Goal: Task Accomplishment & Management: Use online tool/utility

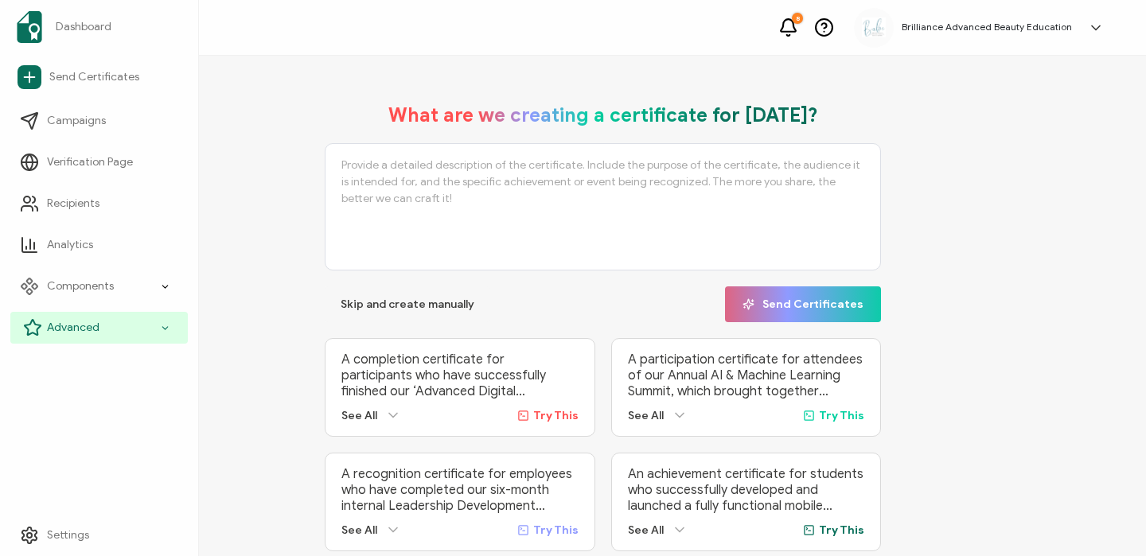
click at [60, 322] on span "Advanced" at bounding box center [73, 328] width 53 height 16
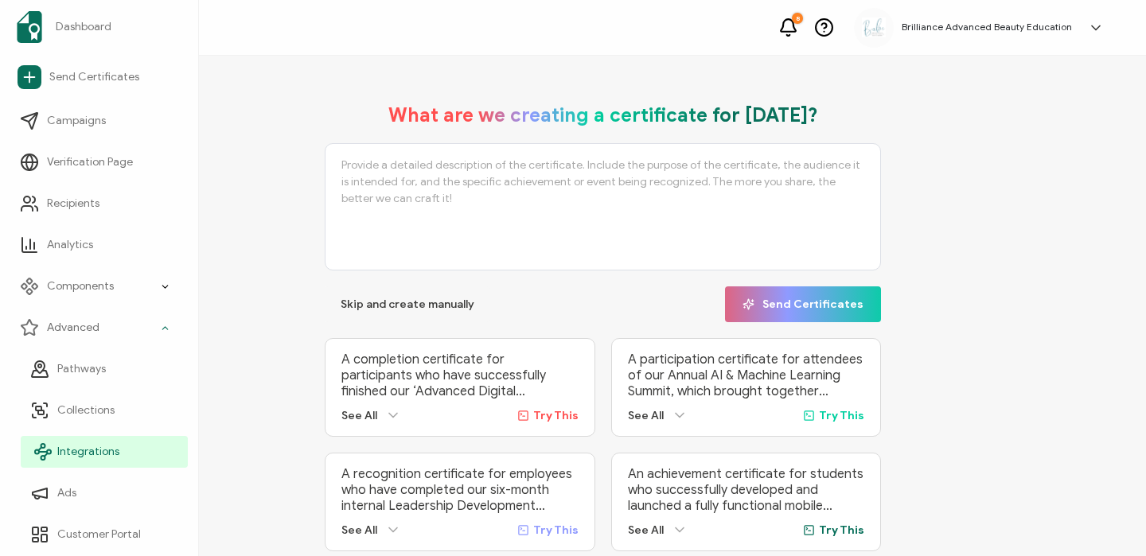
click at [78, 458] on span "Integrations" at bounding box center [88, 452] width 62 height 16
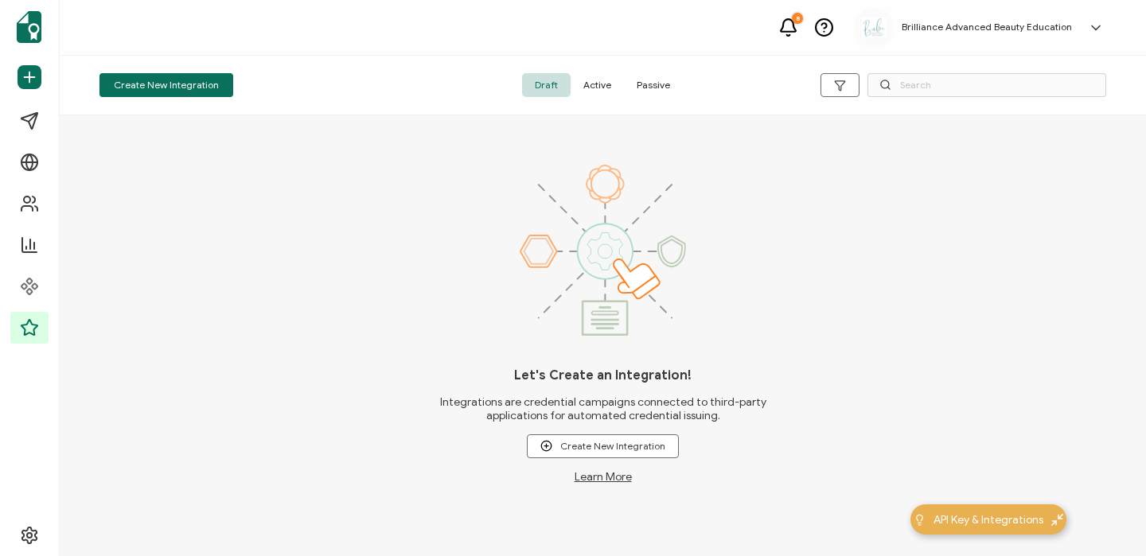
click at [589, 91] on span "Active" at bounding box center [597, 85] width 53 height 24
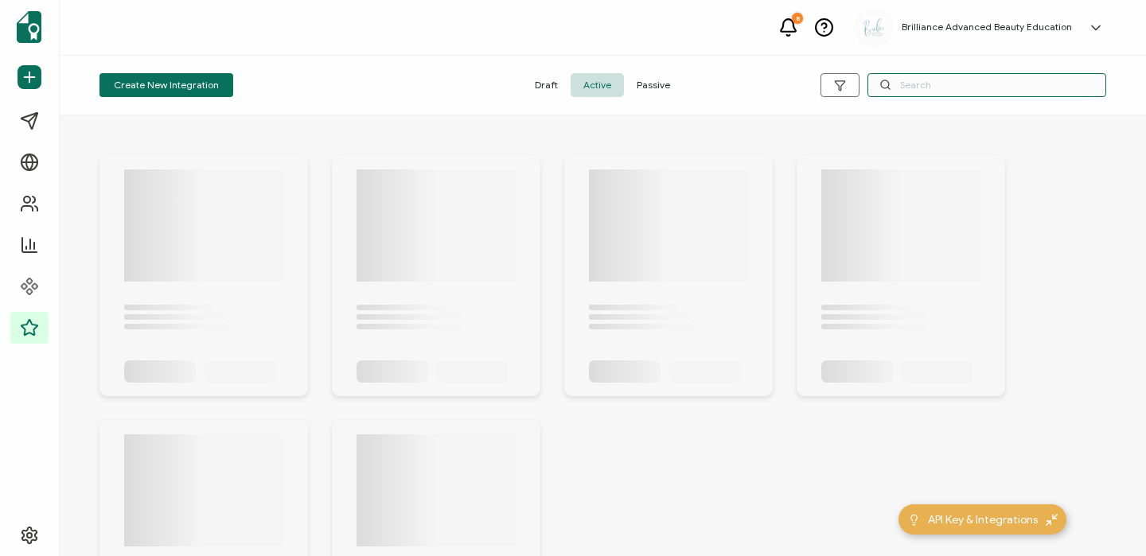
click at [930, 84] on input "text" at bounding box center [987, 85] width 239 height 24
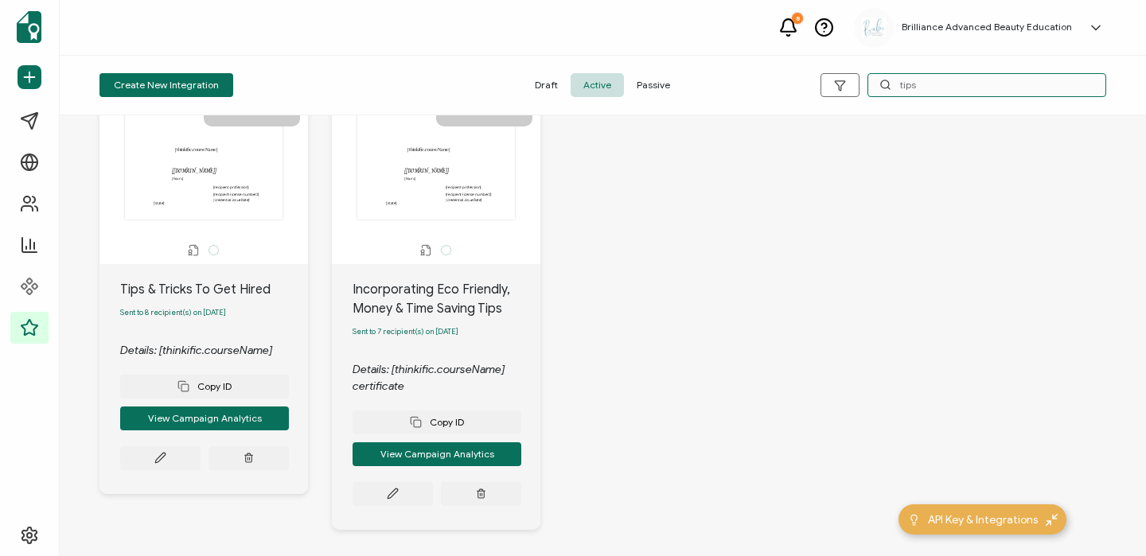
scroll to position [105, 0]
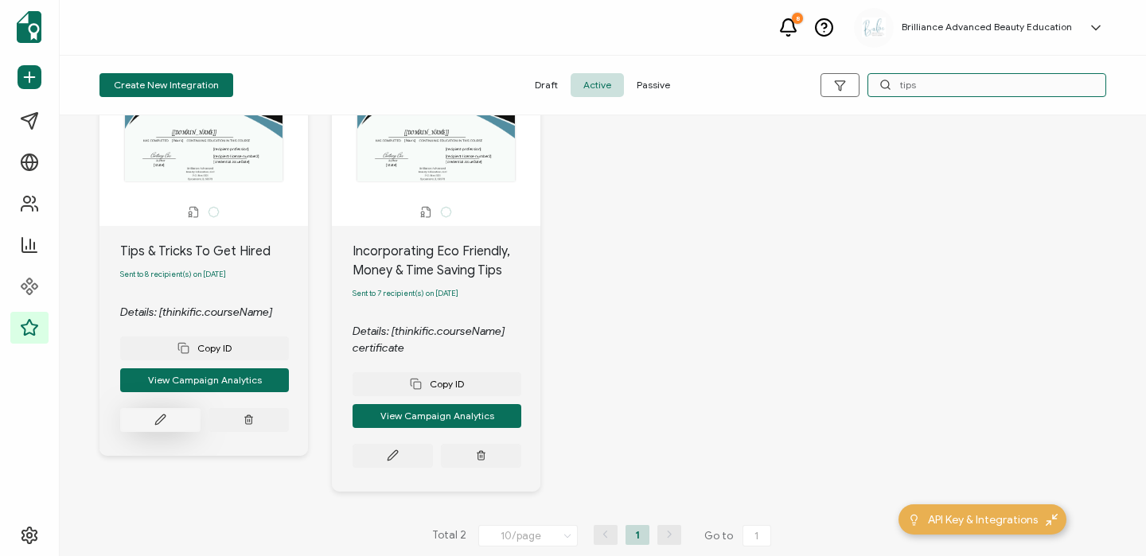
type input "tips"
click at [170, 421] on button at bounding box center [160, 420] width 80 height 24
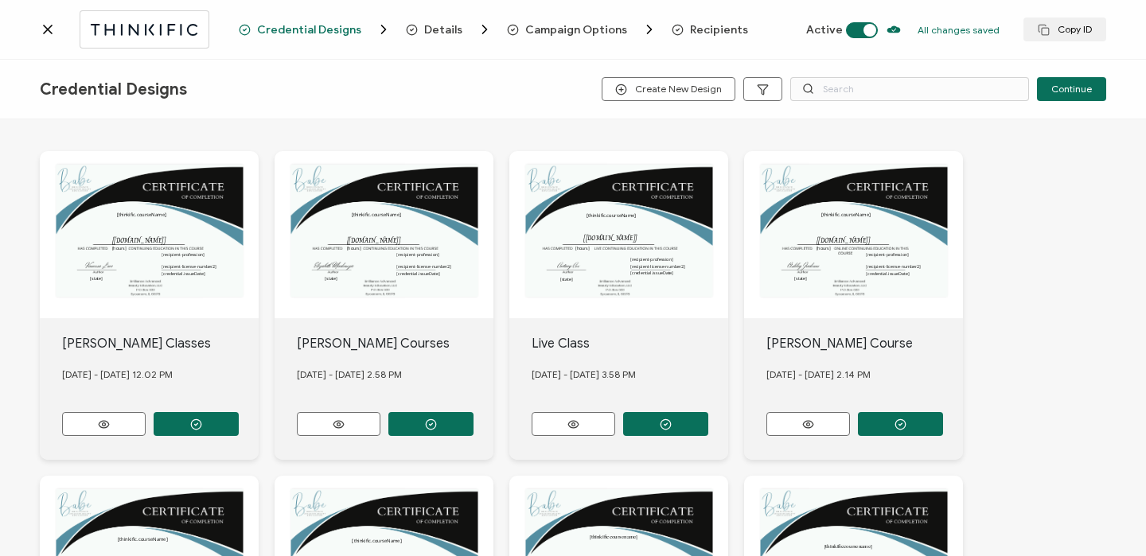
click at [721, 28] on span "Recipients" at bounding box center [719, 30] width 58 height 12
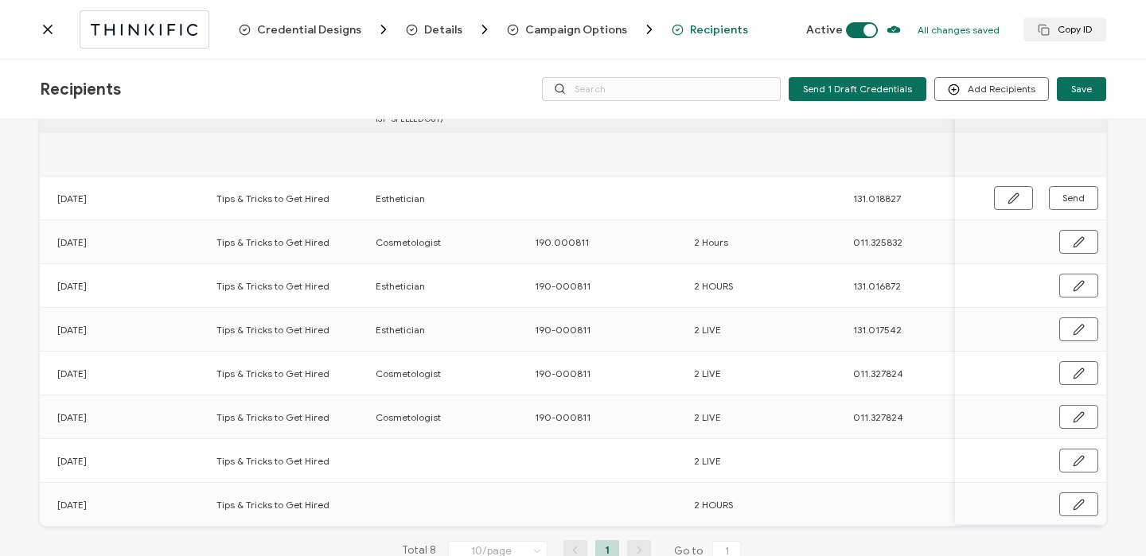
scroll to position [0, 766]
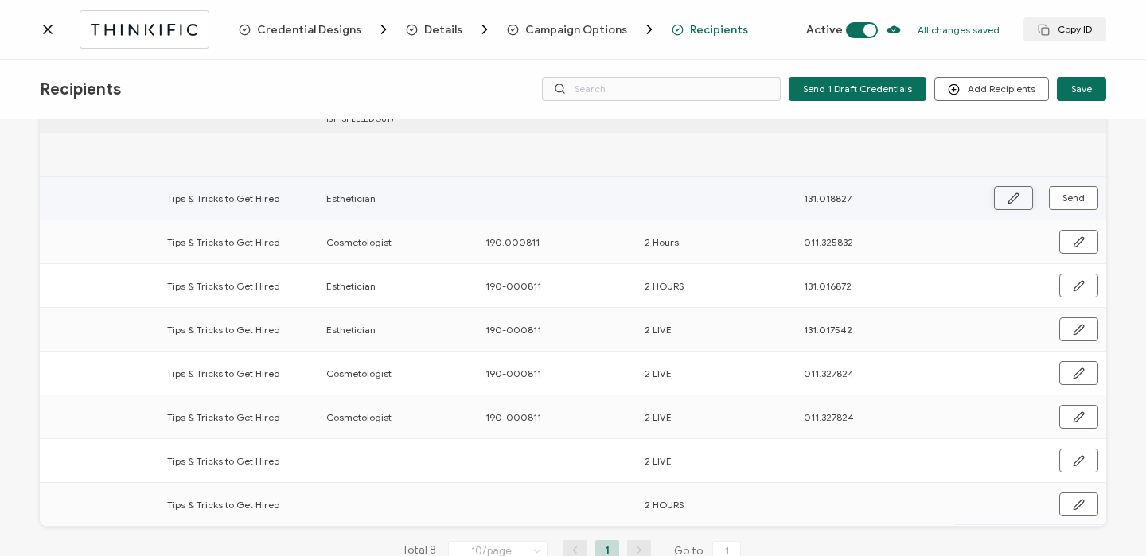
click at [1008, 200] on icon "button" at bounding box center [1014, 199] width 12 height 12
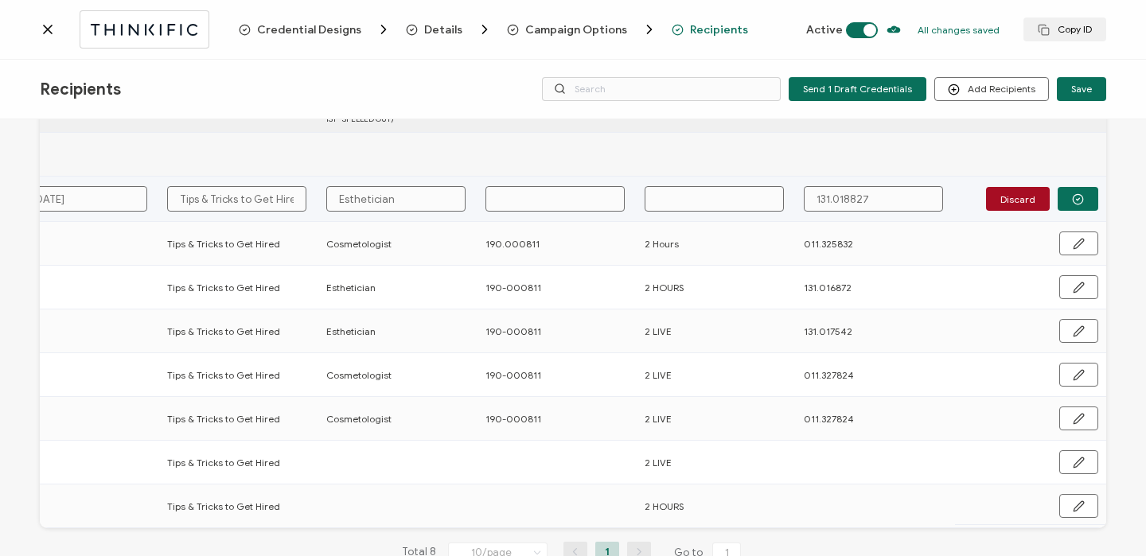
scroll to position [101, 0]
click at [544, 205] on input "text" at bounding box center [555, 197] width 139 height 25
type input "1"
type input "19"
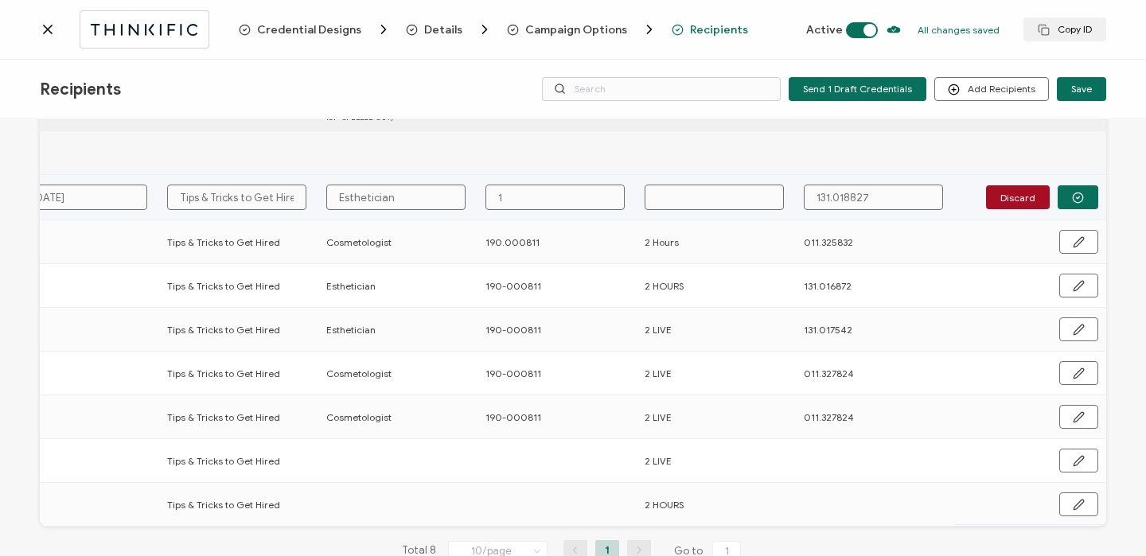
type input "19"
type input "190"
type input "190."
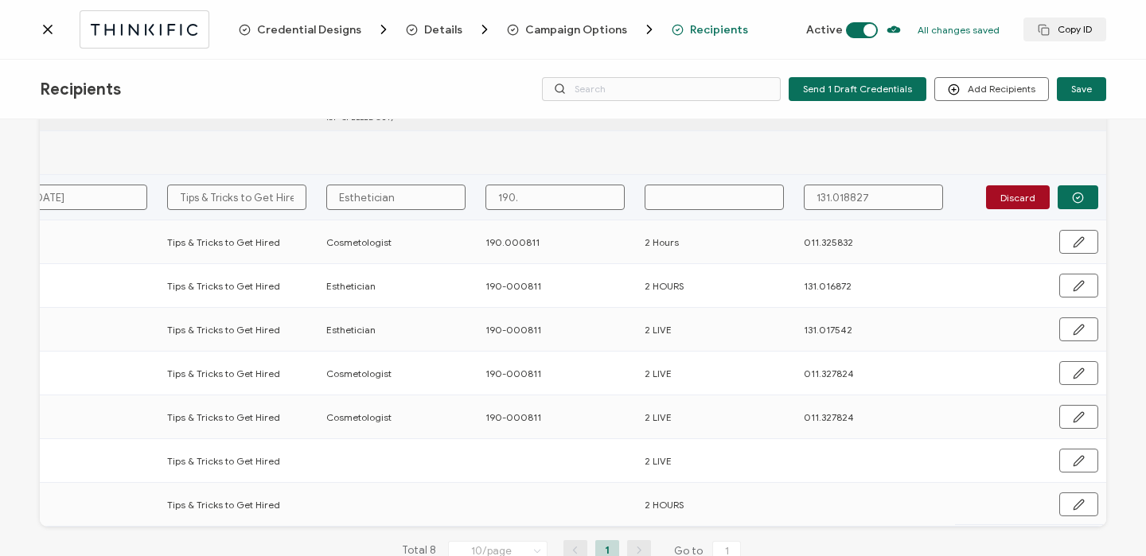
type input "190.0"
type input "190.00"
type input "190.000"
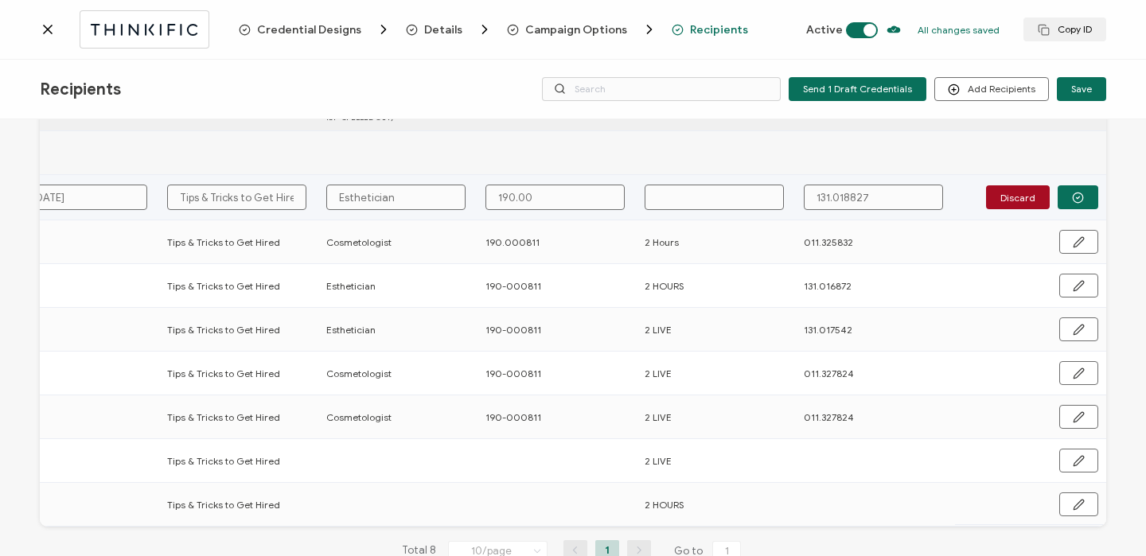
type input "190.000"
type input "190.0008"
type input "190.00081"
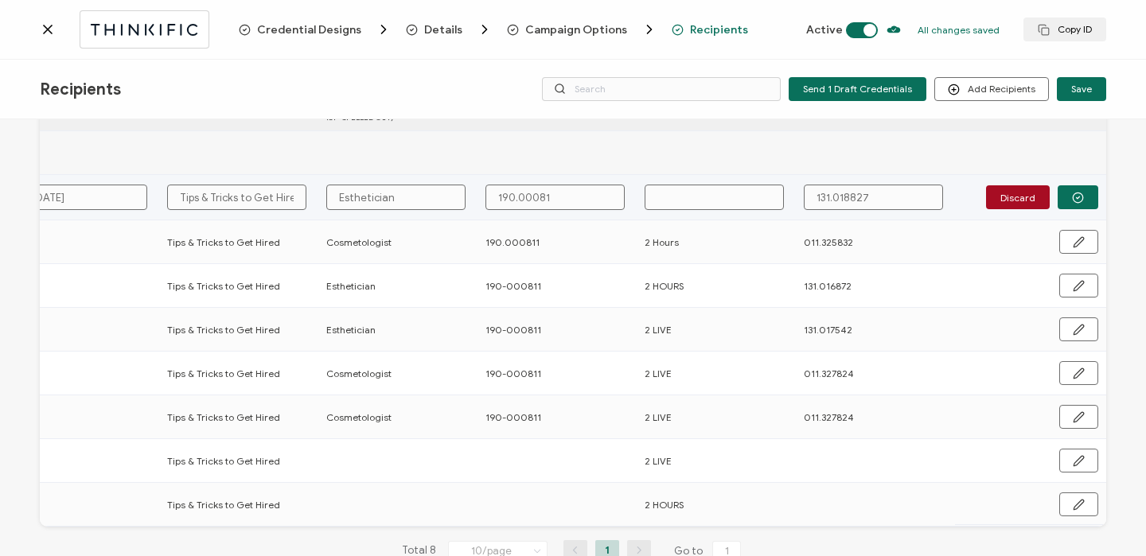
type input "190.000811"
type input "2"
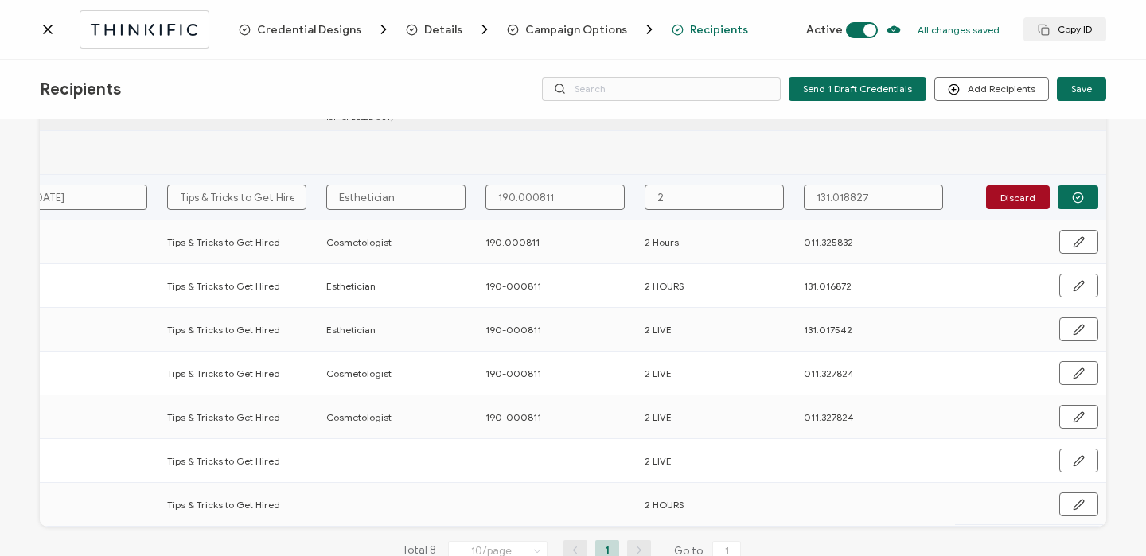
type input "2"
type input "2 H"
type input "2 Ho"
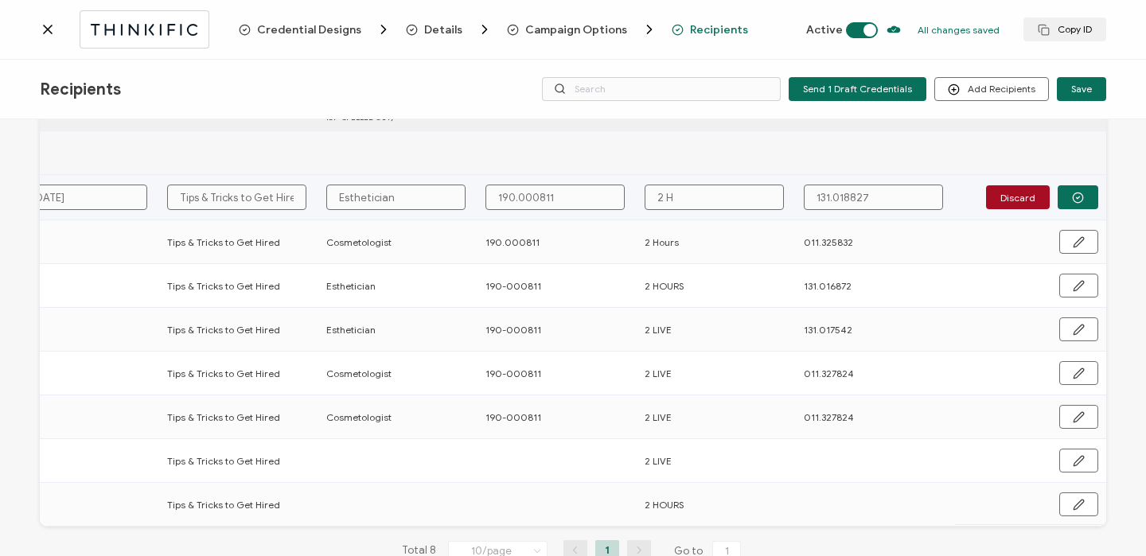
type input "2 Ho"
type input "2 Hou"
type input "2 Hour"
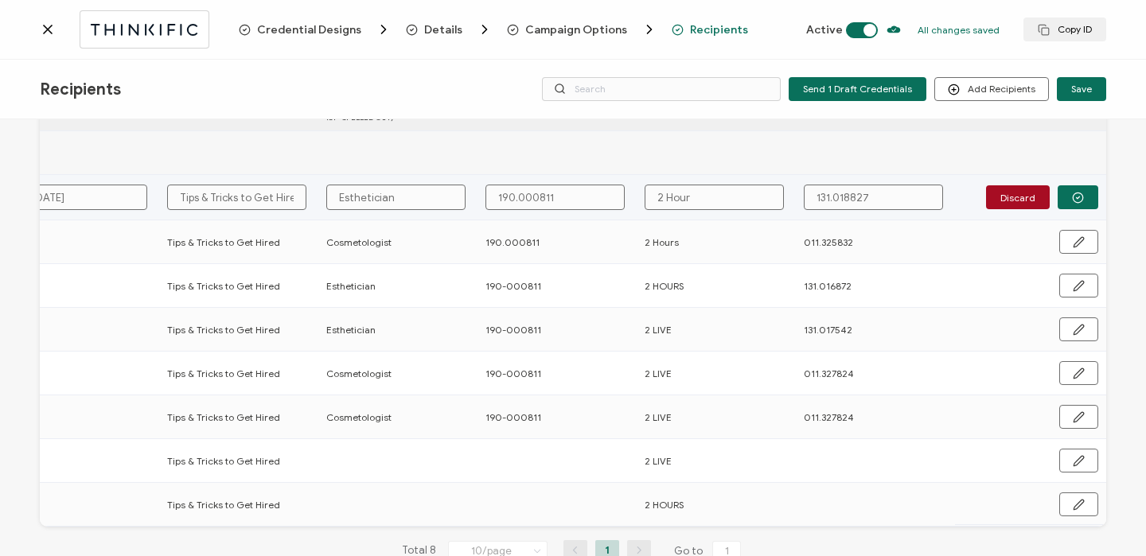
type input "2 Hours"
click at [1072, 192] on icon "button" at bounding box center [1078, 198] width 12 height 12
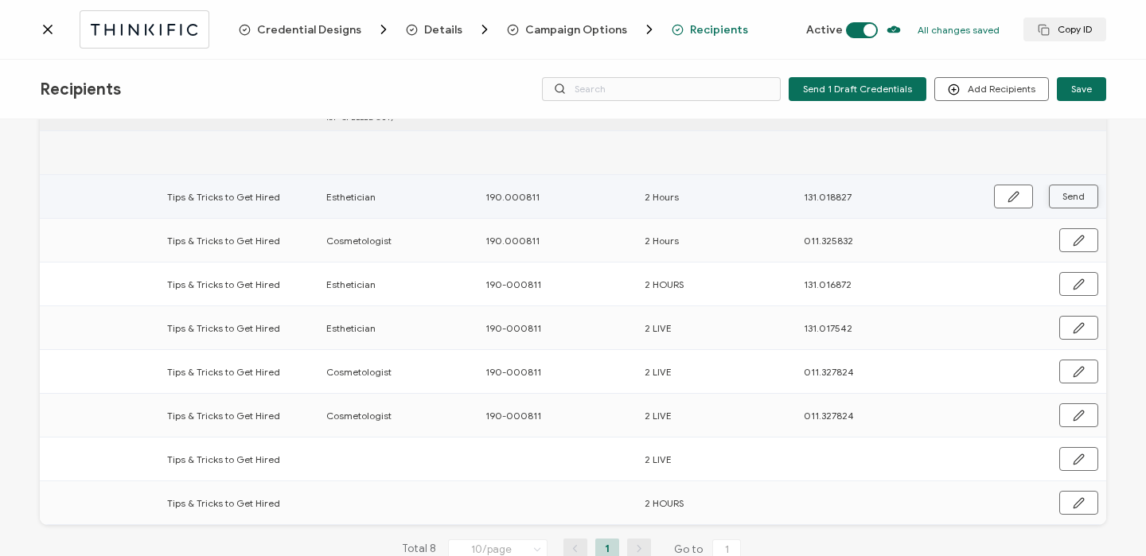
scroll to position [99, 0]
click at [1069, 193] on span "Send" at bounding box center [1074, 198] width 22 height 10
